Goal: Task Accomplishment & Management: Manage account settings

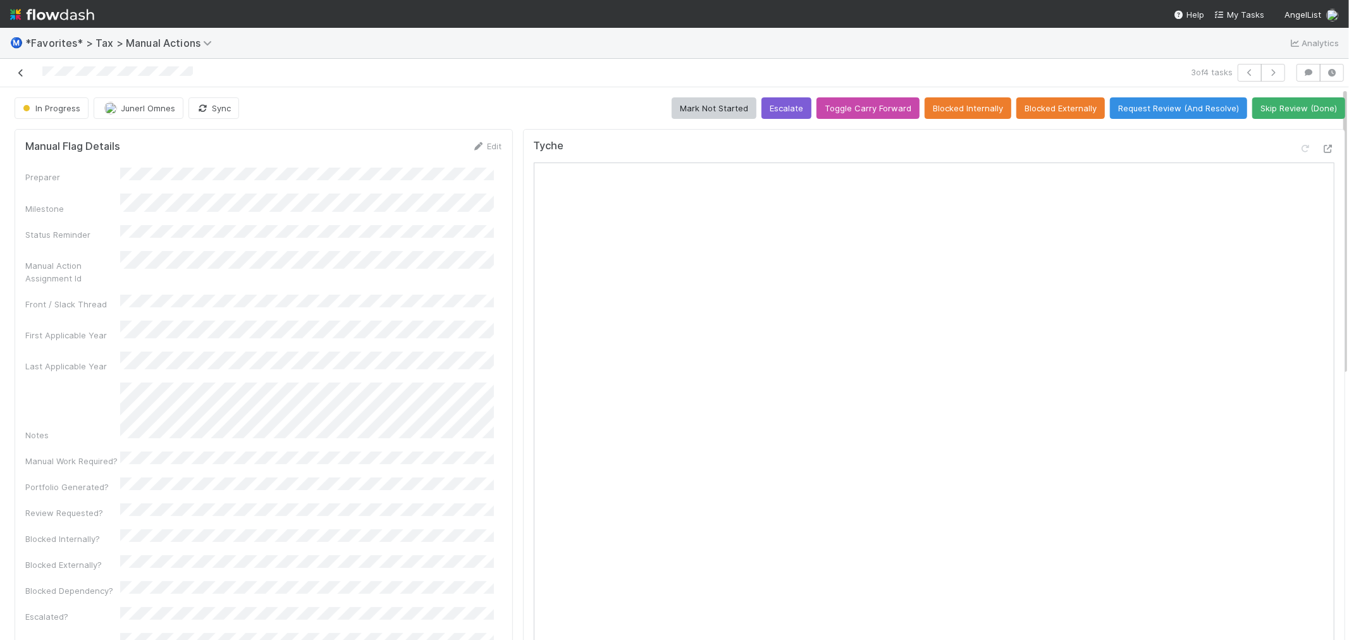
click at [23, 71] on icon at bounding box center [21, 73] width 13 height 8
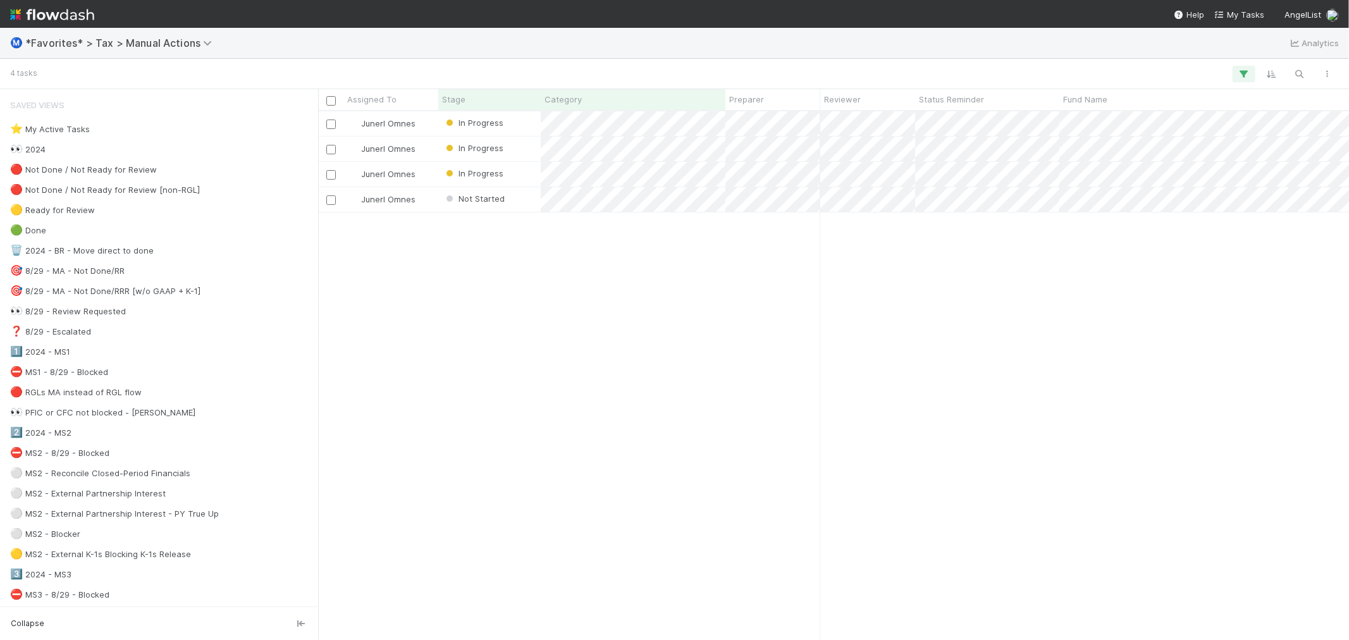
scroll to position [517, 1021]
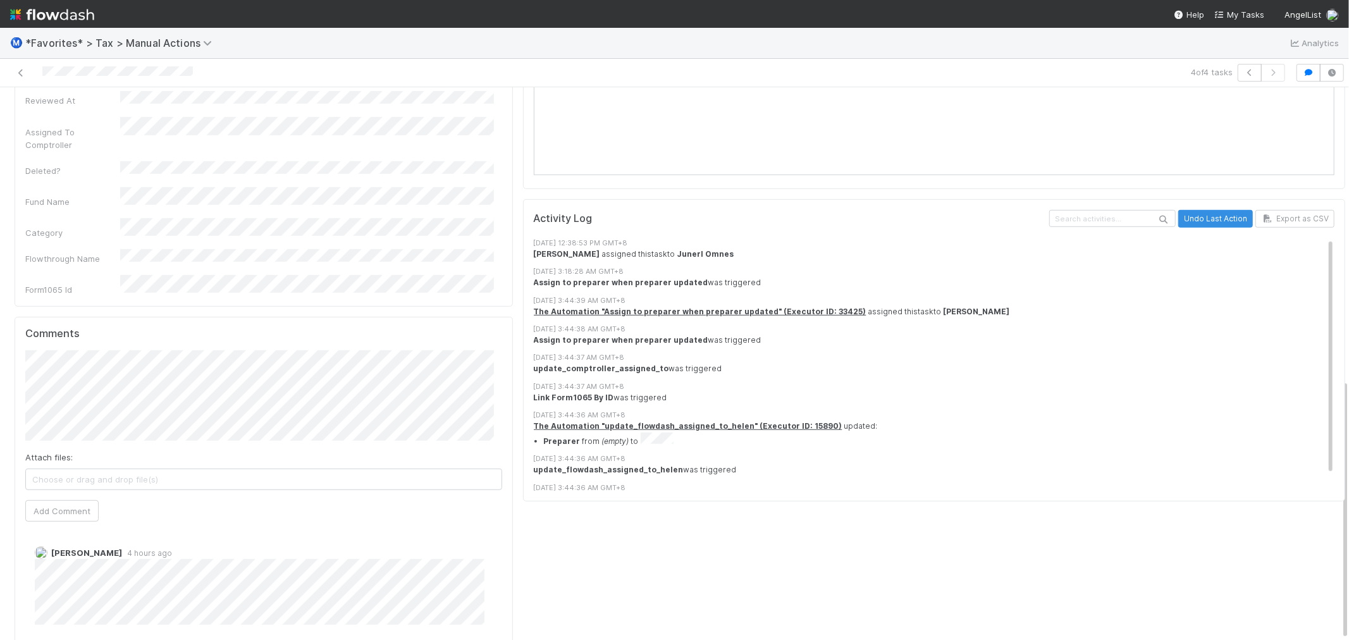
scroll to position [10, 0]
click at [18, 69] on icon at bounding box center [21, 73] width 13 height 8
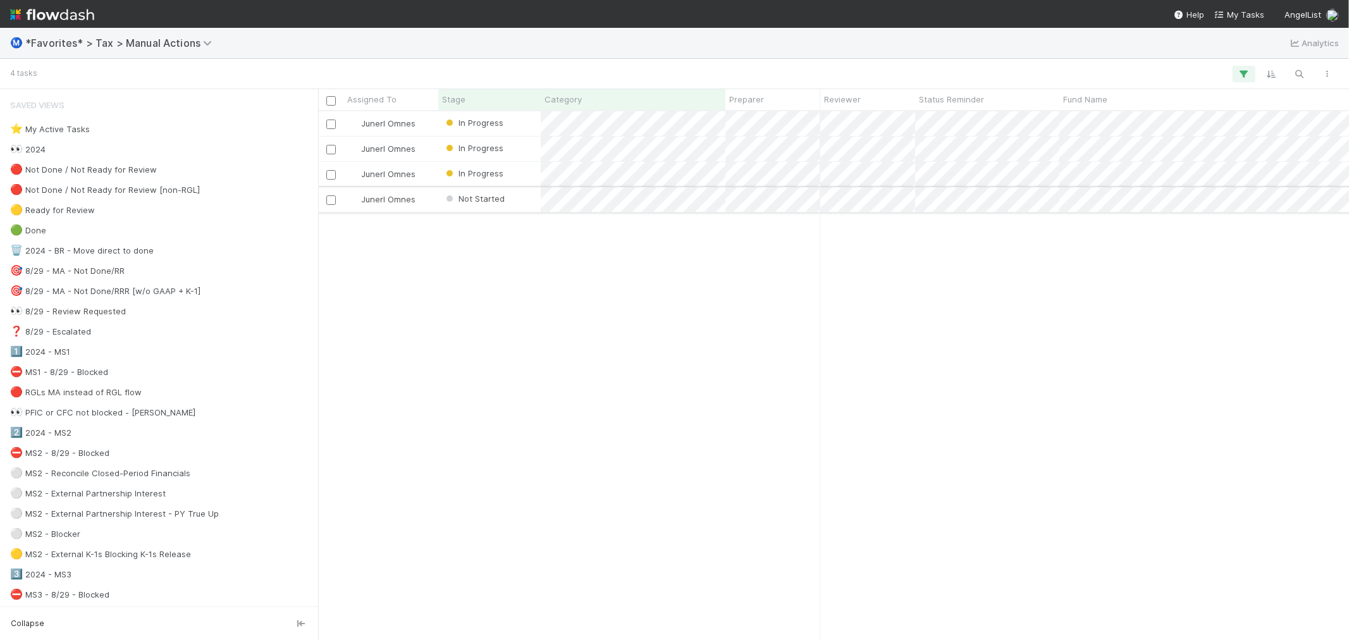
scroll to position [517, 1021]
click at [617, 363] on div "Junerl Omnes In Progress 3/14/25, 3:44:44 AM 8/12/25, 10:35:09 PM 0 Junerl Omne…" at bounding box center [833, 375] width 1031 height 528
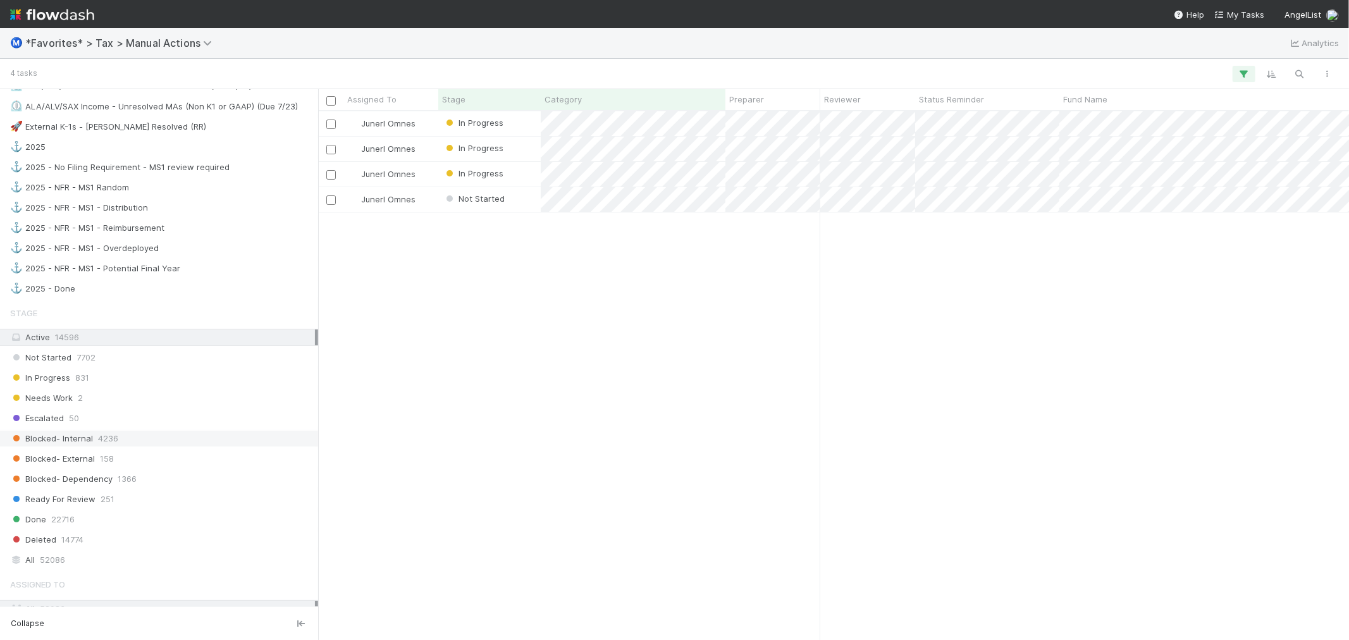
scroll to position [1263, 0]
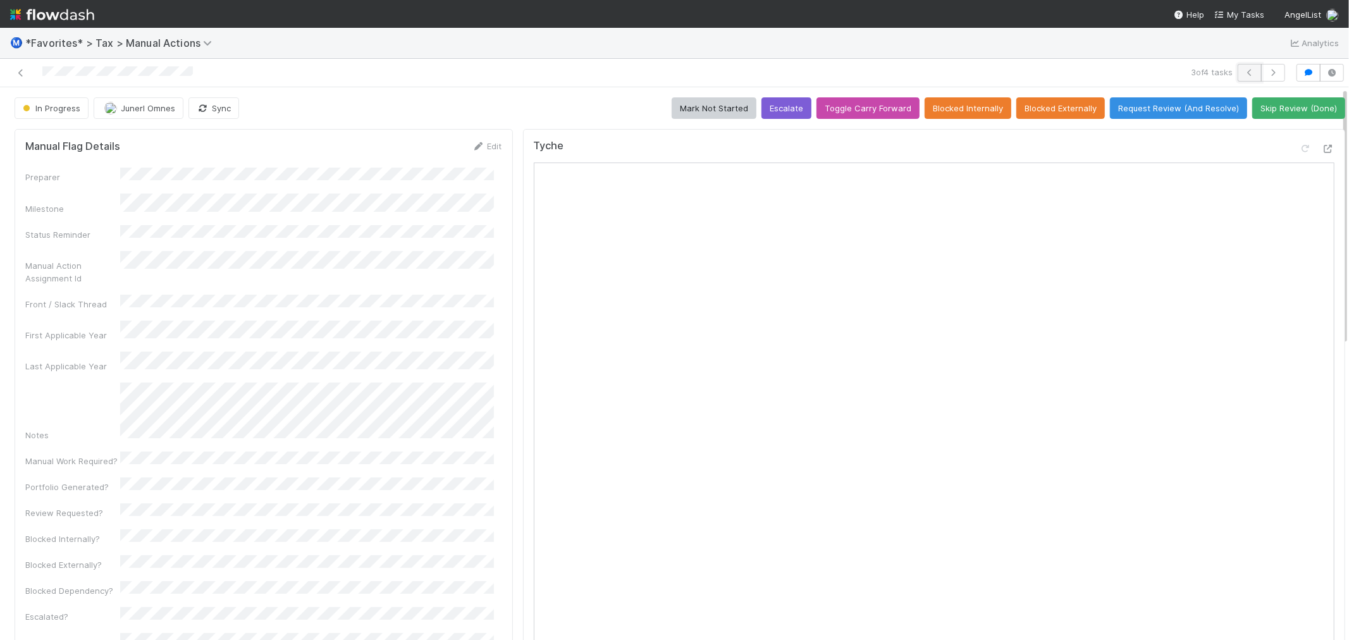
click at [1239, 70] on button "button" at bounding box center [1250, 73] width 24 height 18
click at [1261, 77] on button "button" at bounding box center [1273, 73] width 24 height 18
click at [1322, 145] on icon at bounding box center [1328, 149] width 13 height 8
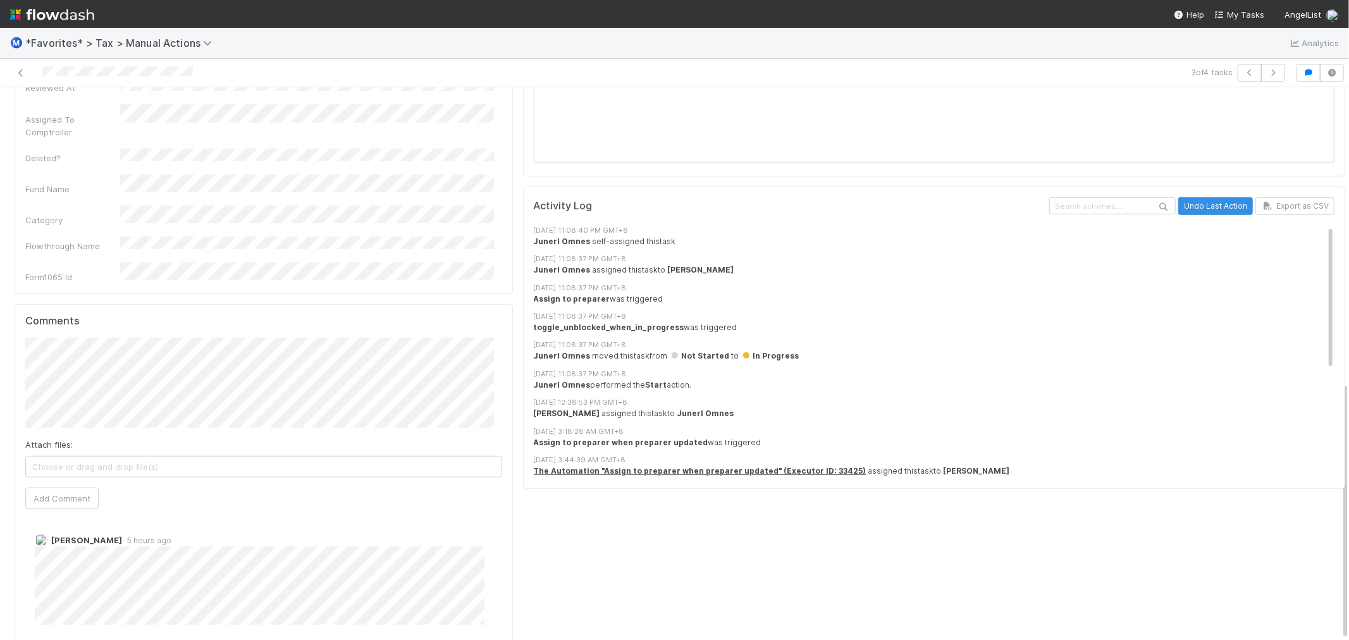
scroll to position [10, 0]
click at [80, 488] on button "Add Comment" at bounding box center [61, 499] width 73 height 22
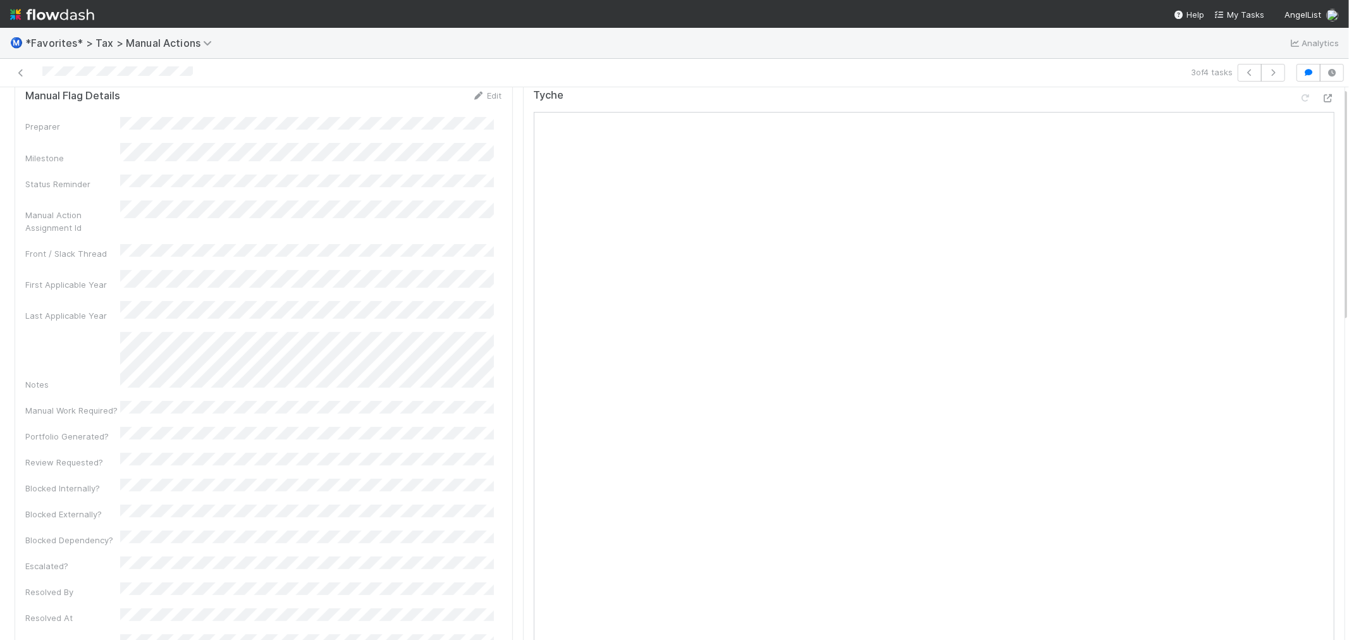
scroll to position [0, 0]
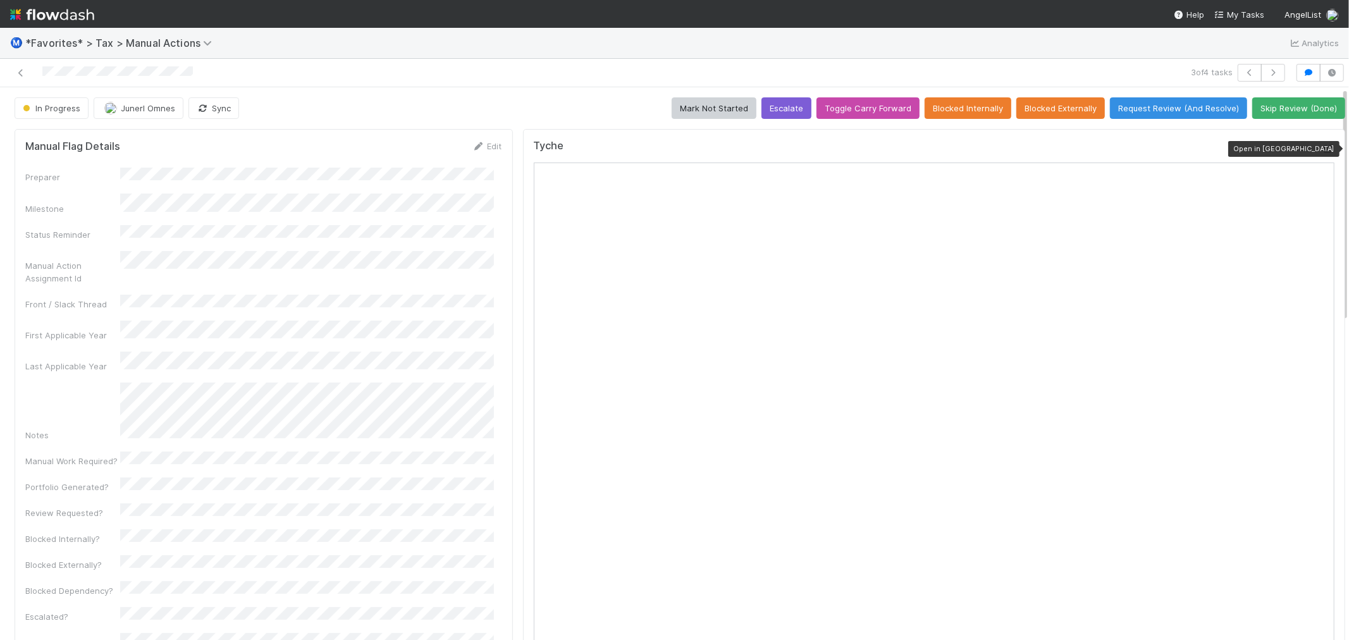
click at [1322, 145] on icon at bounding box center [1328, 149] width 13 height 8
click at [1126, 97] on button "Request Review (And Resolve)" at bounding box center [1178, 108] width 137 height 22
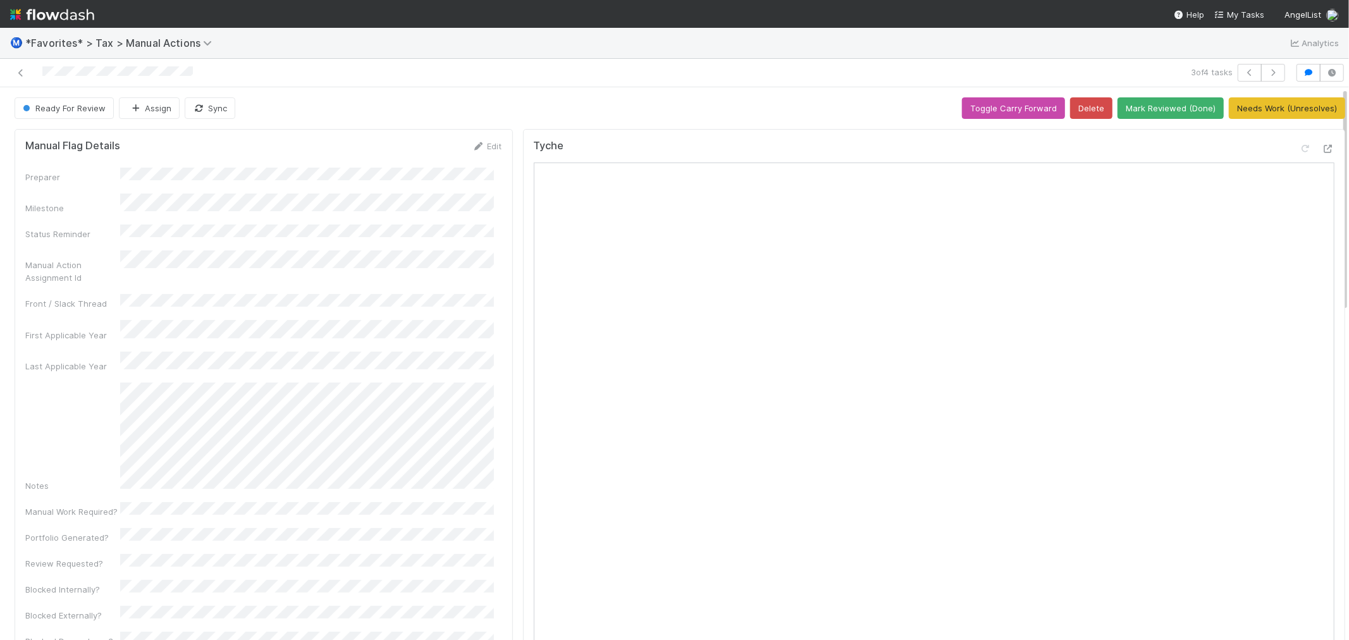
click at [483, 84] on div "3 of 4 tasks" at bounding box center [674, 73] width 1349 height 28
click at [593, 115] on div "Ready For Review Assign Sync Toggle Carry Forward Delete Mark Reviewed (Done) N…" at bounding box center [680, 108] width 1331 height 22
click at [1261, 80] on button "button" at bounding box center [1273, 73] width 24 height 18
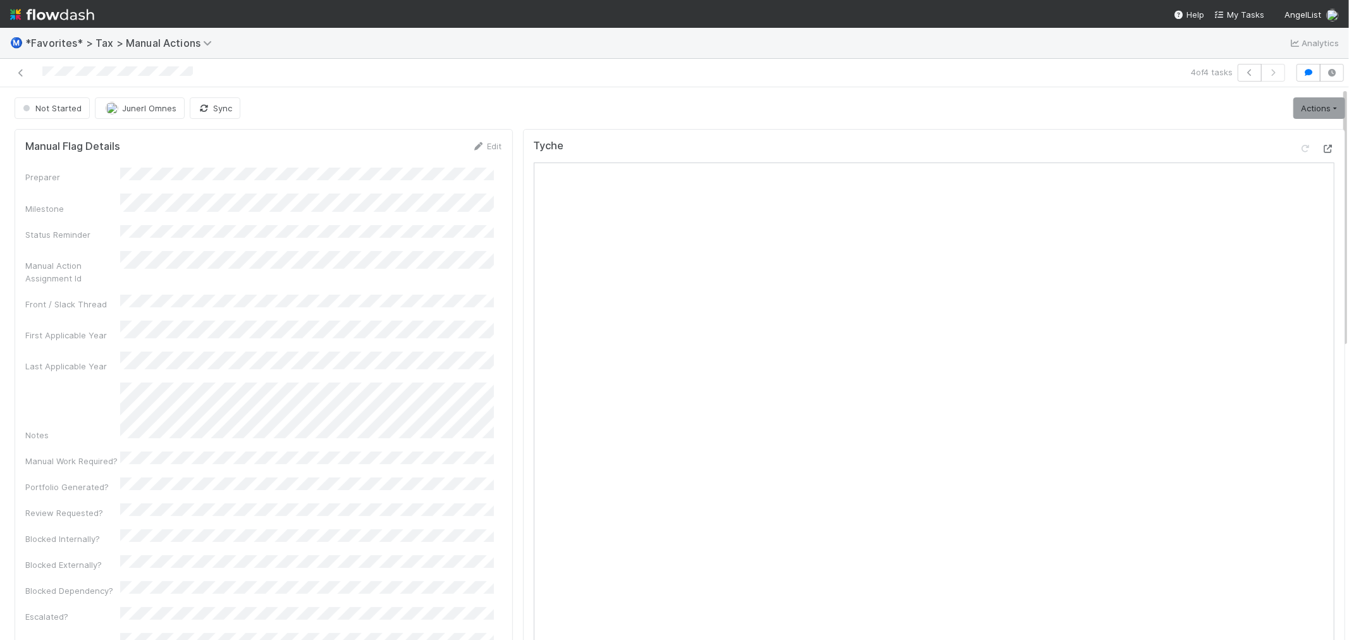
click at [1322, 149] on icon at bounding box center [1328, 149] width 13 height 8
click at [1322, 152] on icon at bounding box center [1328, 149] width 13 height 8
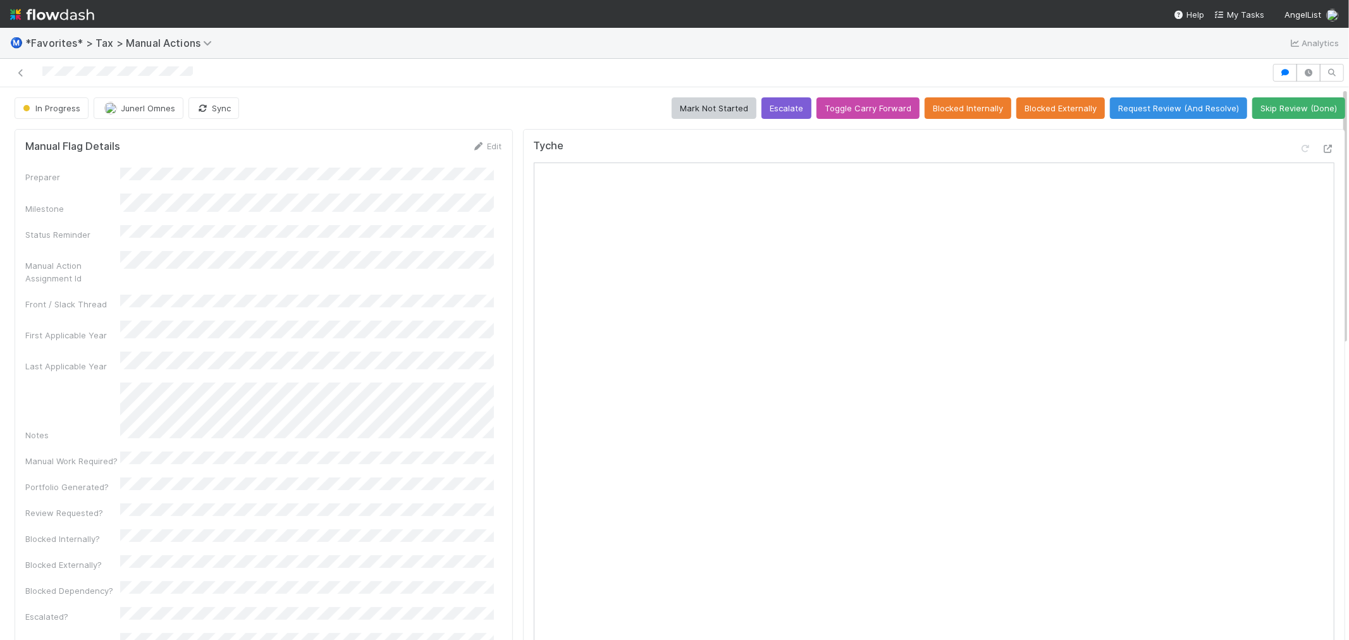
click at [976, 47] on div "Ⓜ️ *Favorites* > Tax > Manual Actions Analytics" at bounding box center [674, 43] width 1349 height 30
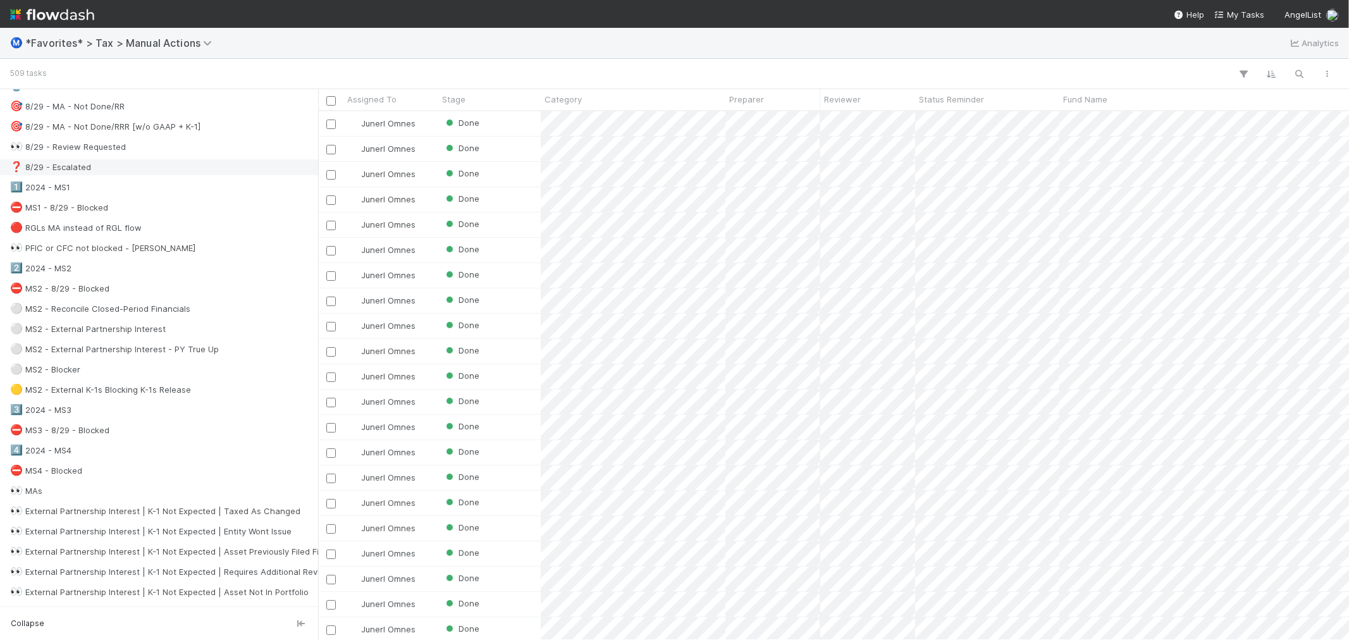
scroll to position [492, 0]
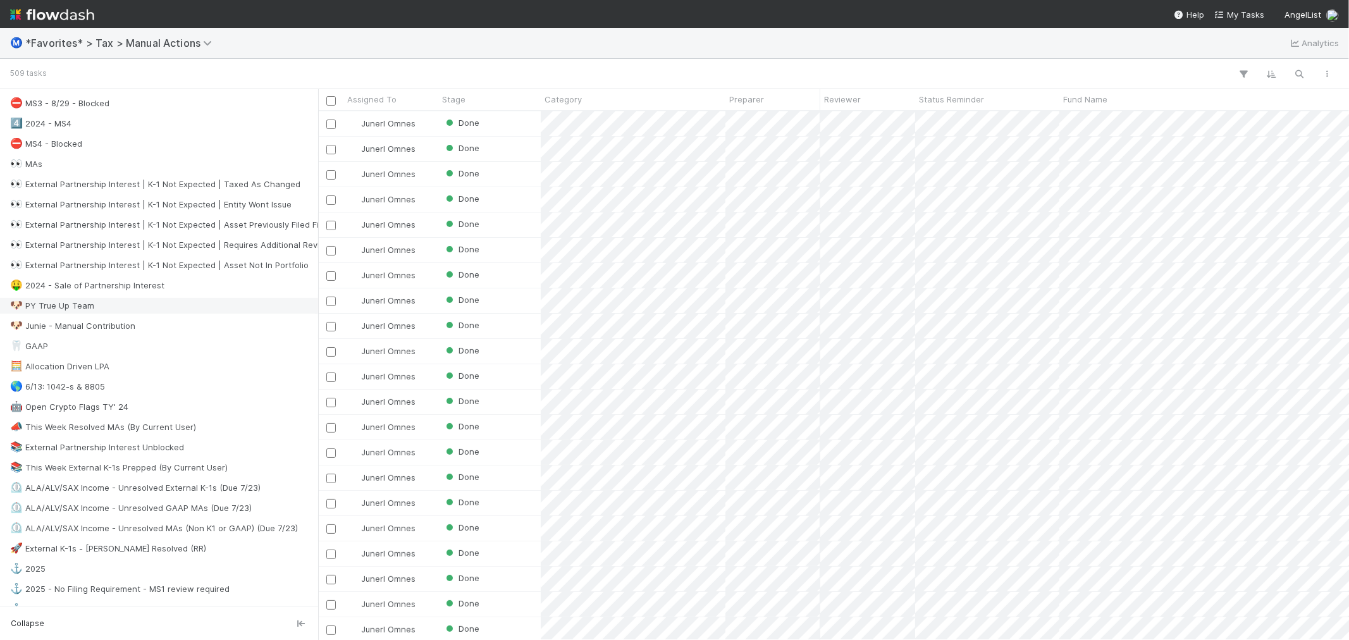
click at [180, 307] on div "🐶 PY True Up Team" at bounding box center [162, 306] width 305 height 16
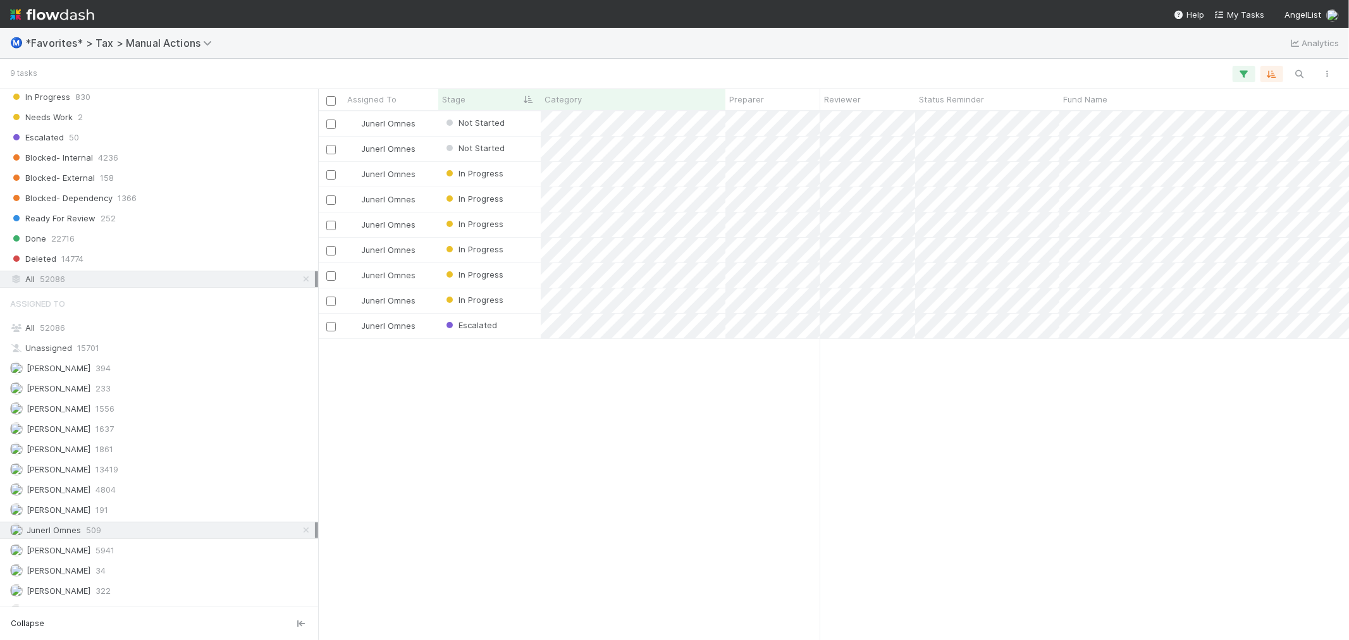
scroll to position [1263, 0]
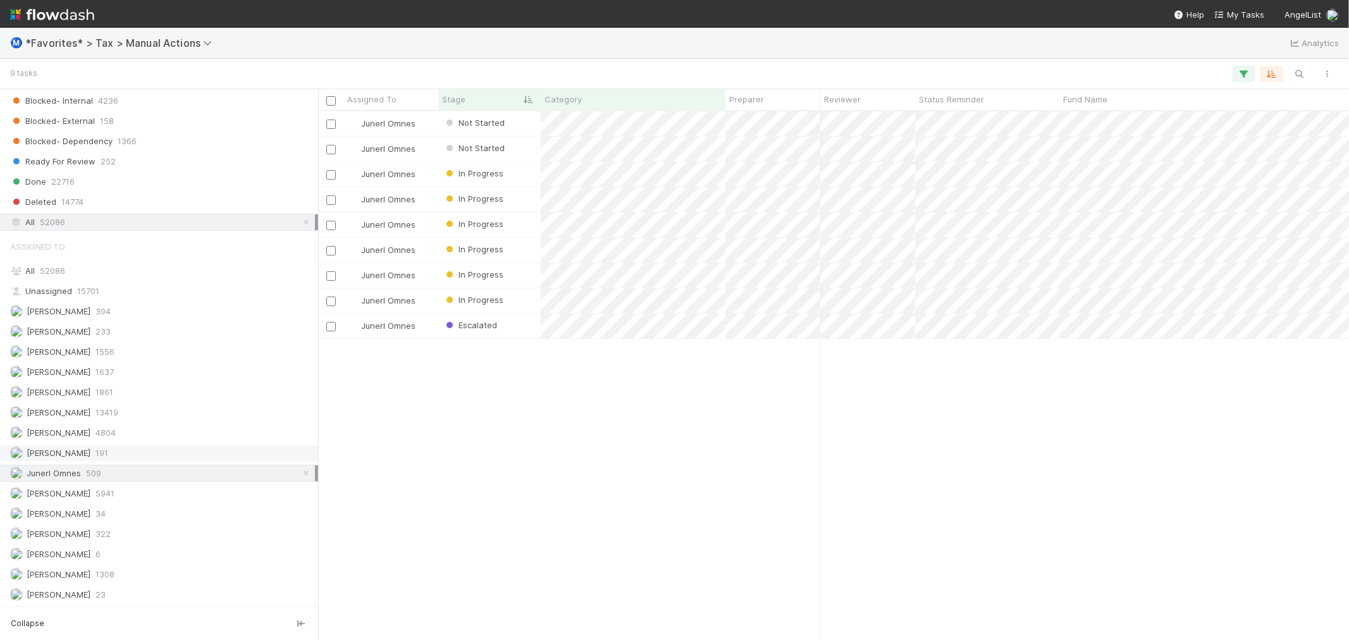
click at [166, 452] on div "Johnmel Matining 191" at bounding box center [162, 453] width 305 height 16
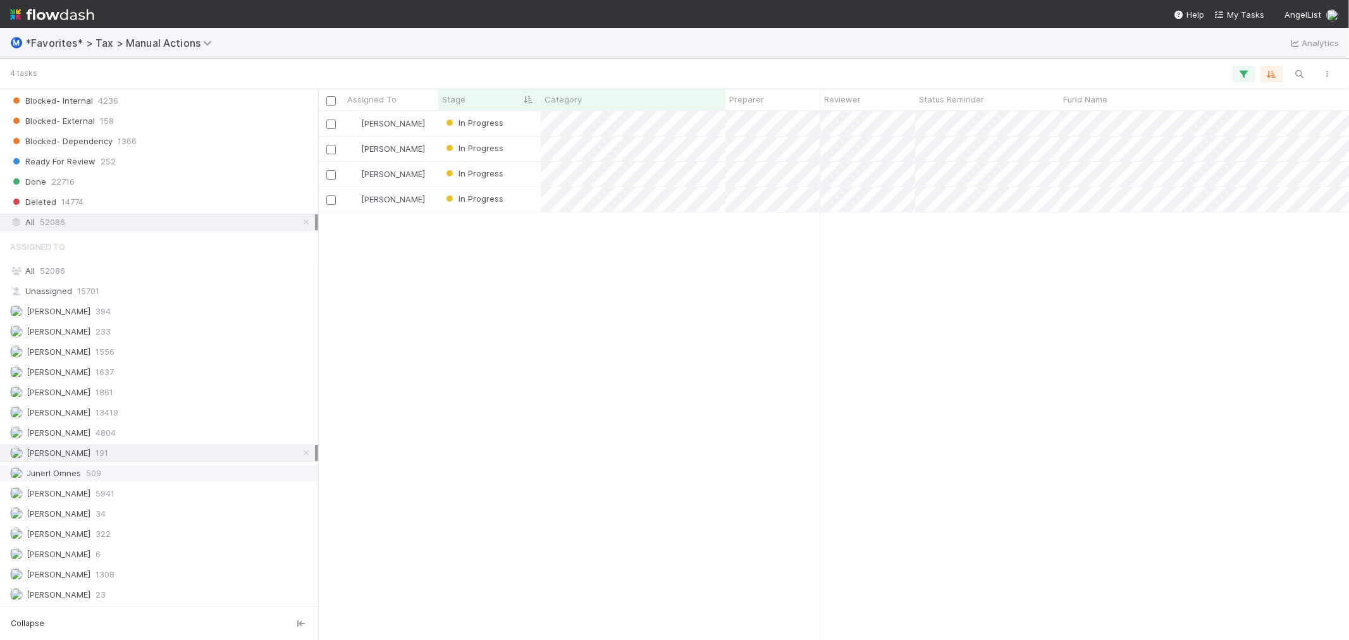
scroll to position [517, 1021]
click at [163, 467] on div "Junerl Omnes 509" at bounding box center [162, 474] width 305 height 16
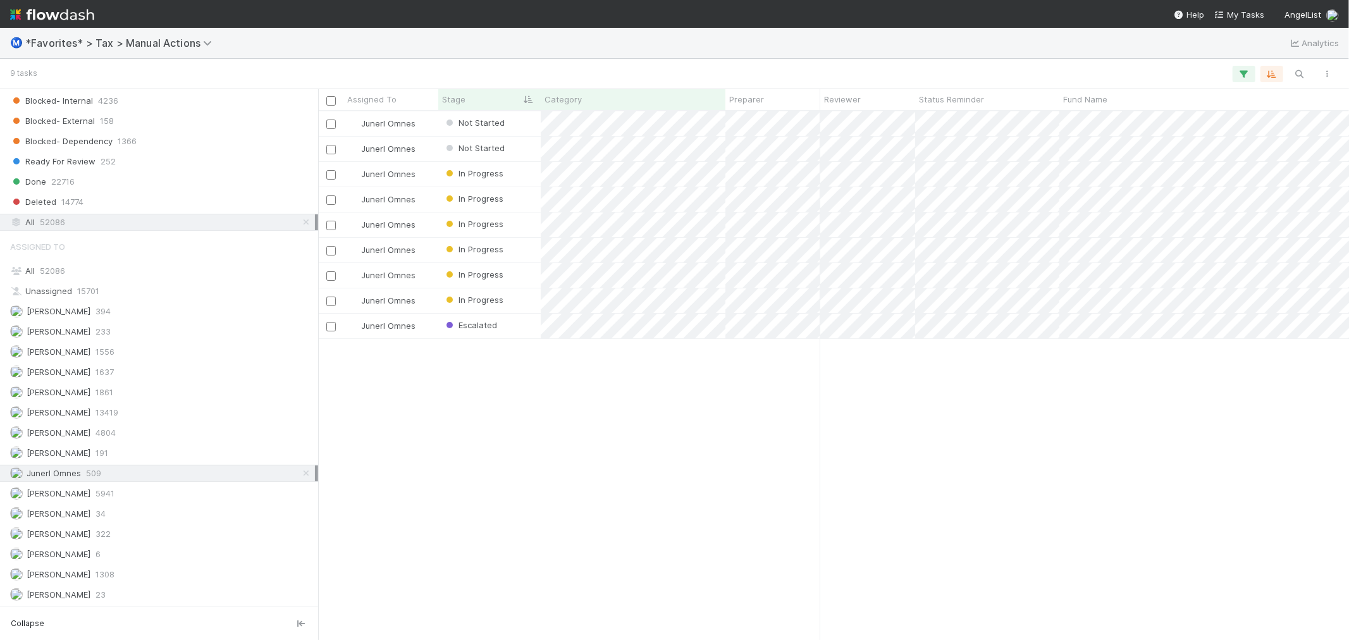
scroll to position [517, 1021]
